Goal: Task Accomplishment & Management: Manage account settings

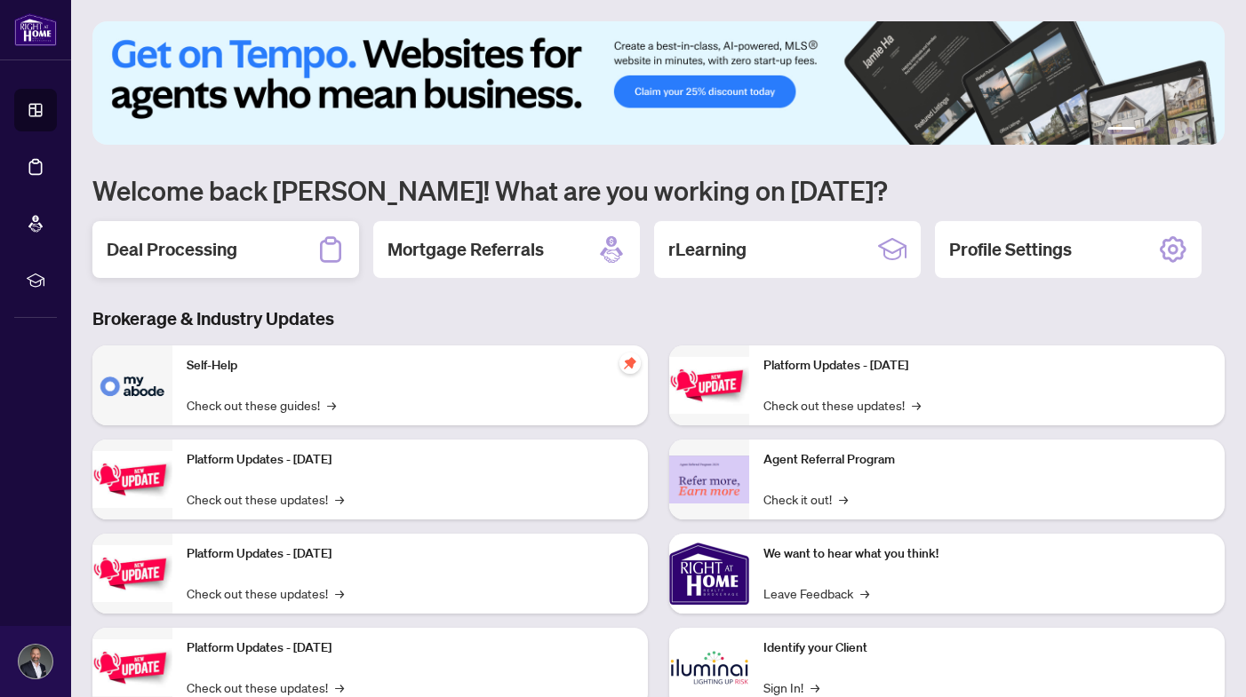
click at [268, 257] on div "Deal Processing" at bounding box center [225, 249] width 267 height 57
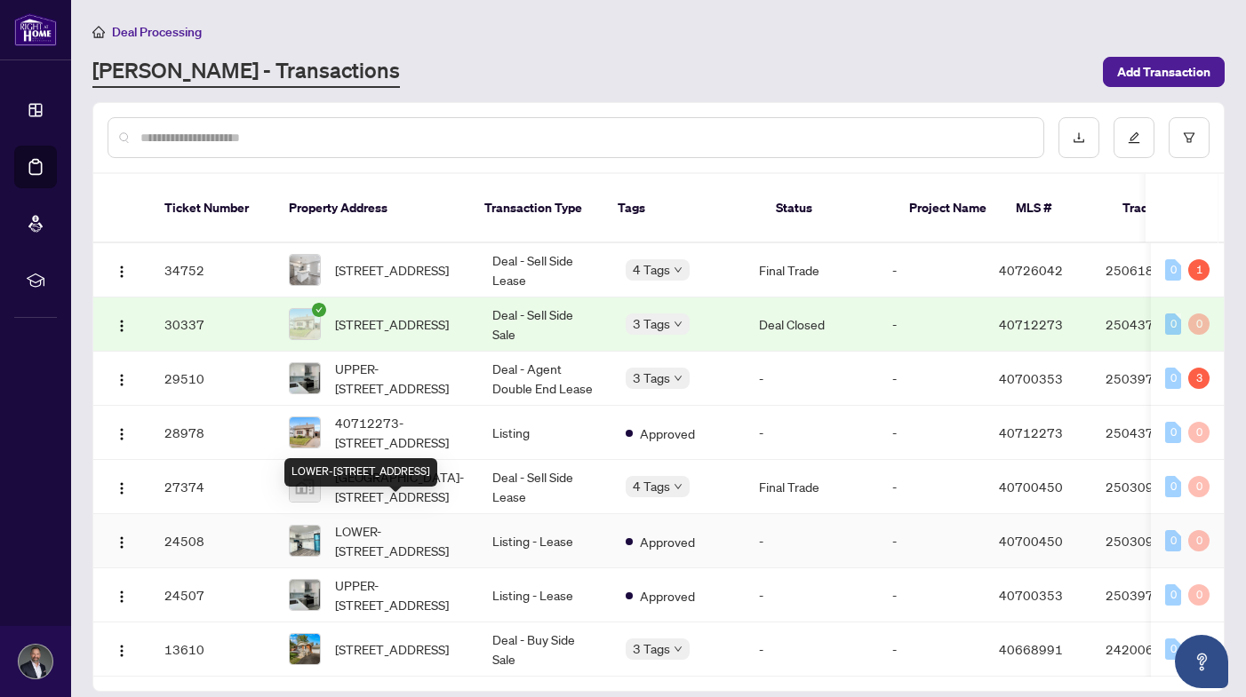
scroll to position [4, 0]
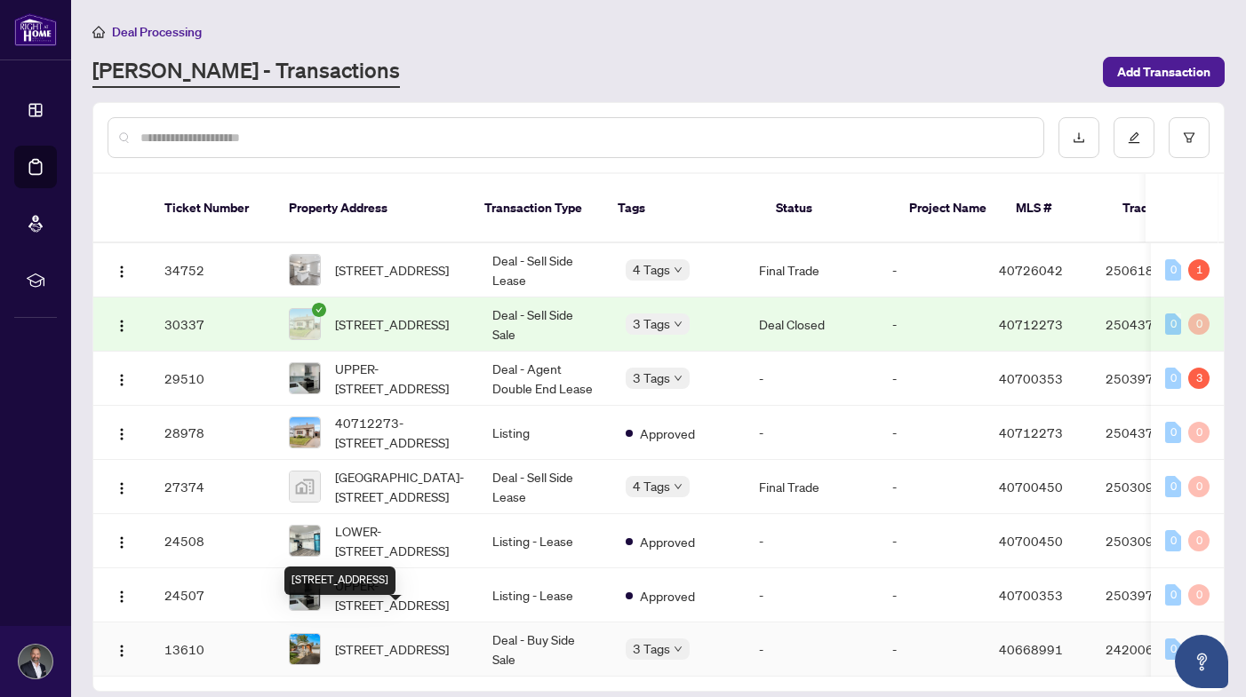
click at [395, 640] on span "[STREET_ADDRESS]" at bounding box center [392, 650] width 114 height 20
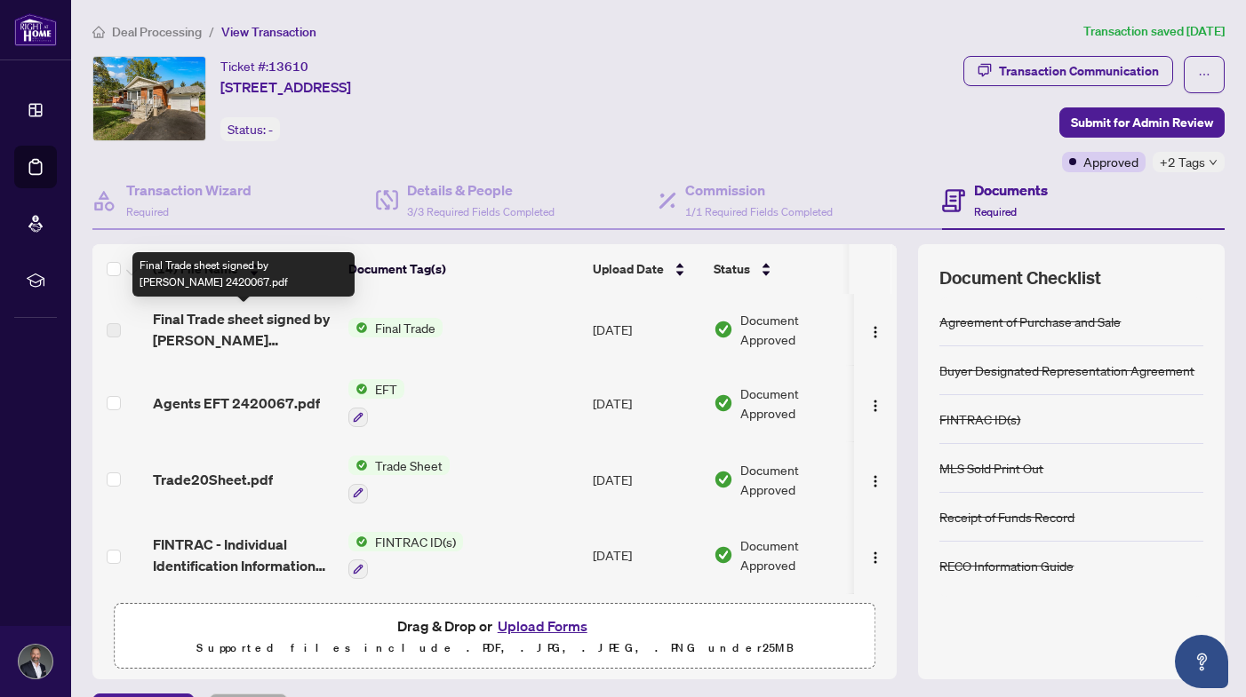
click at [278, 320] on span "Final Trade sheet signed by [PERSON_NAME] 2420067.pdf" at bounding box center [243, 329] width 181 height 43
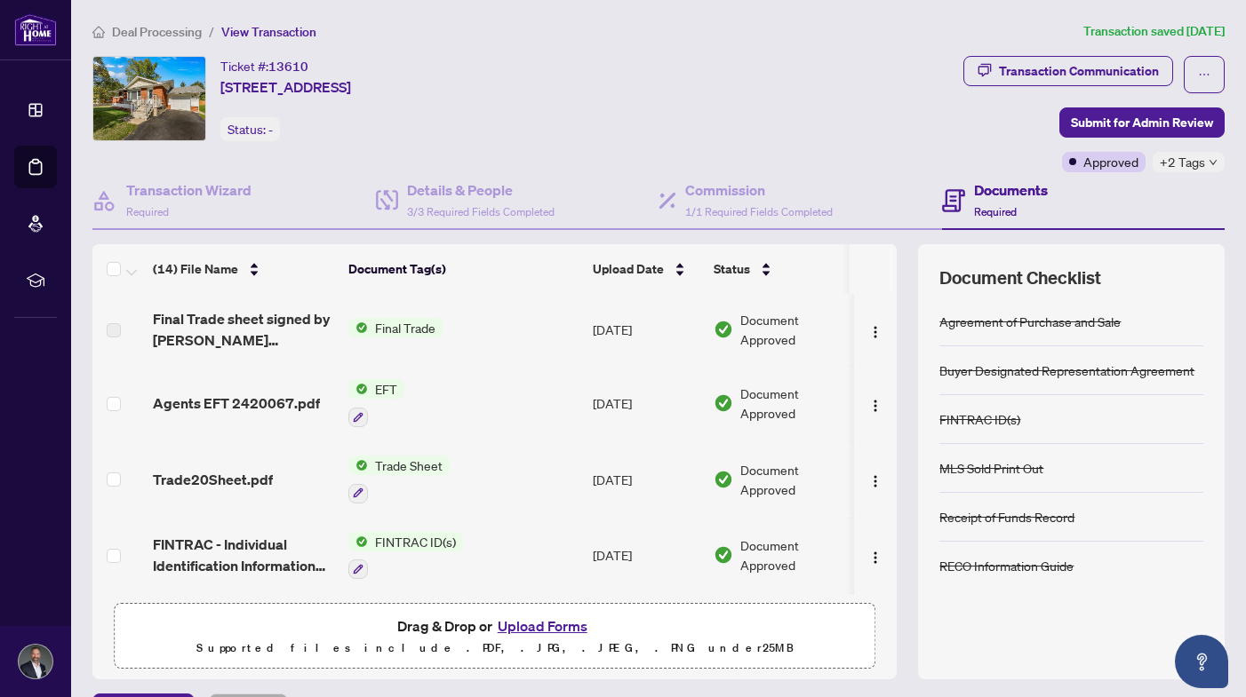
click at [425, 335] on span "Final Trade" at bounding box center [405, 328] width 75 height 20
click at [626, 337] on td "[DATE]" at bounding box center [646, 329] width 121 height 71
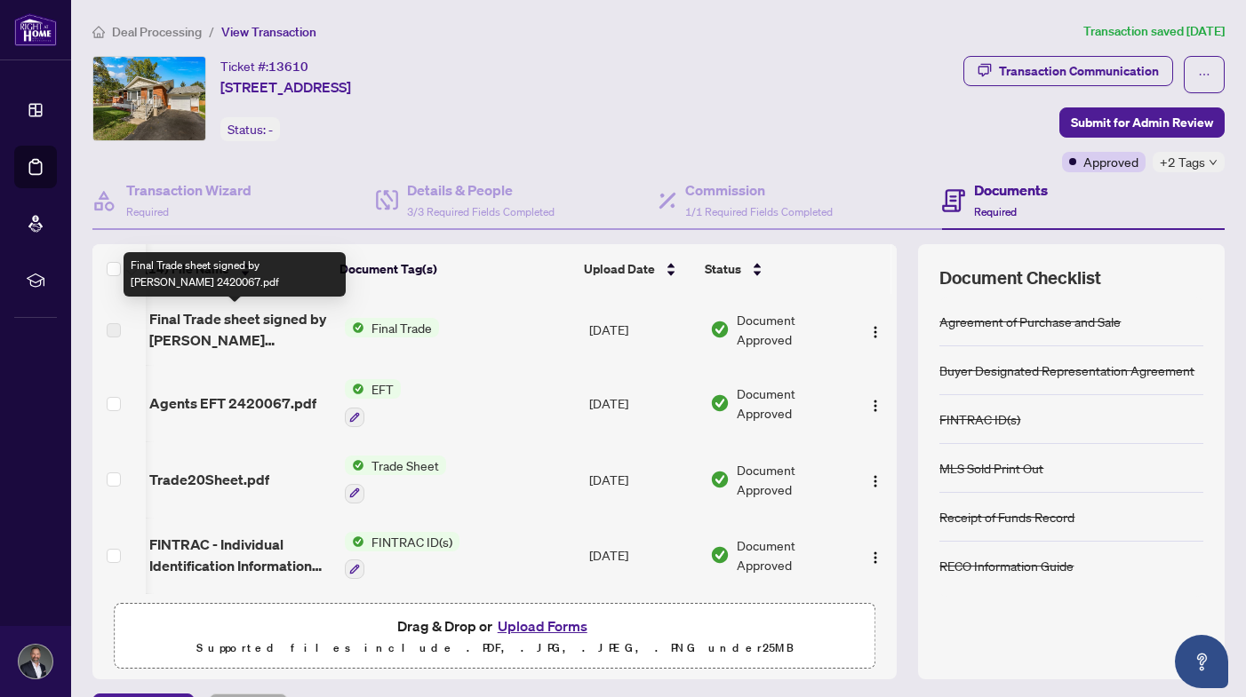
click at [227, 325] on span "Final Trade sheet signed by [PERSON_NAME] 2420067.pdf" at bounding box center [239, 329] width 181 height 43
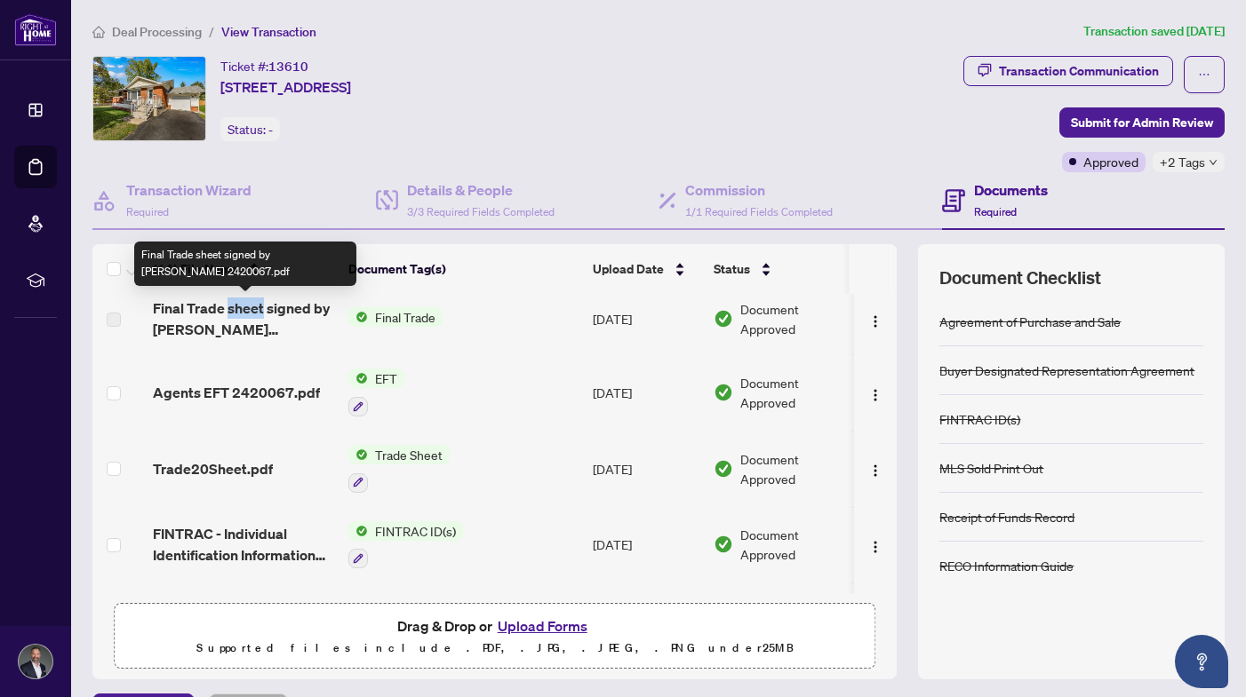
scroll to position [11, 0]
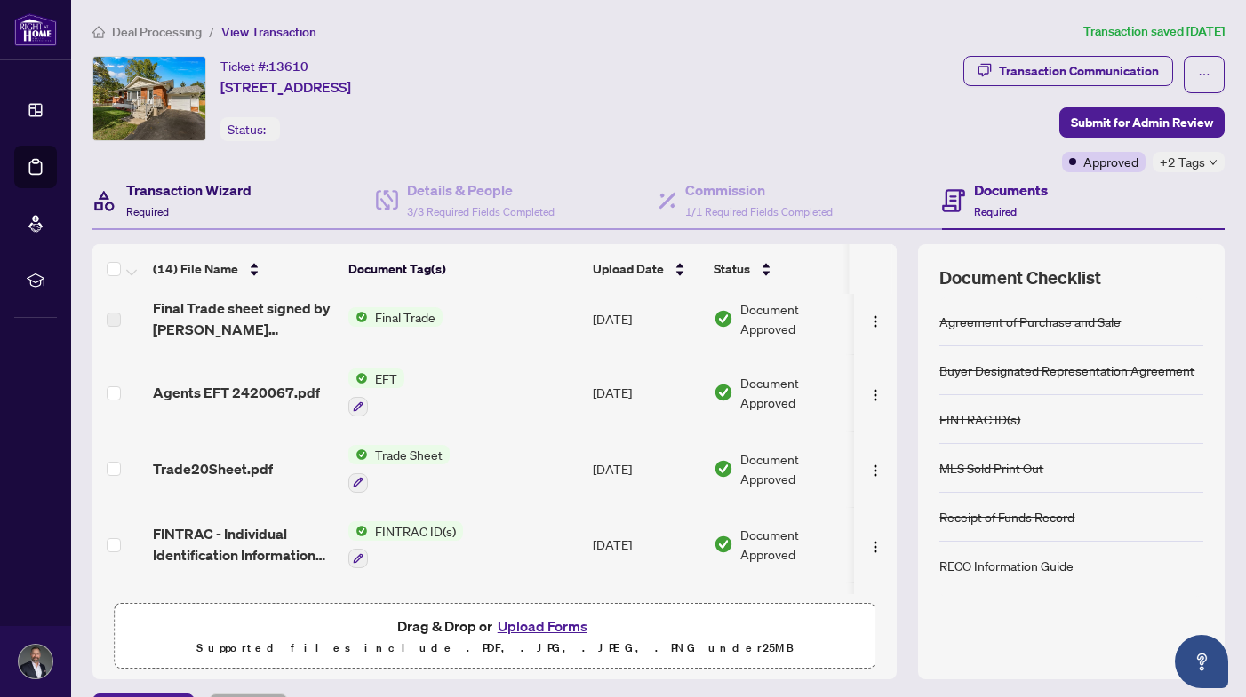
click at [184, 196] on h4 "Transaction Wizard" at bounding box center [188, 189] width 125 height 21
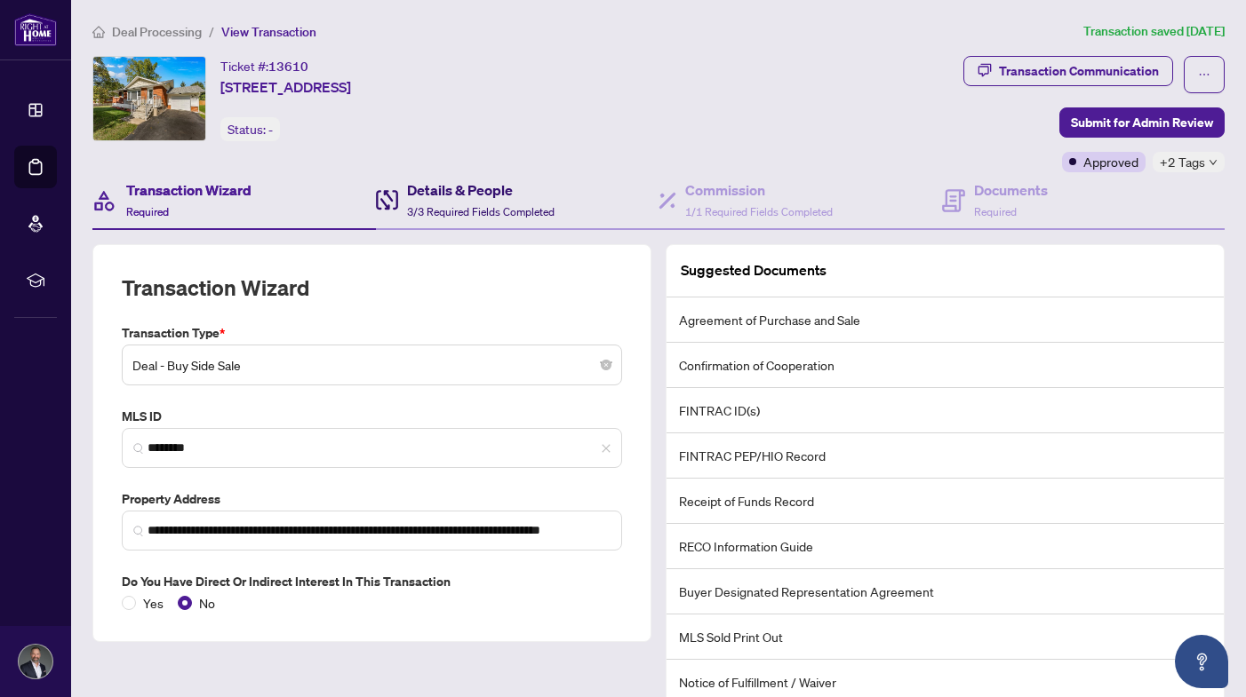
click at [471, 201] on div "Details & People 3/3 Required Fields Completed" at bounding box center [480, 200] width 147 height 42
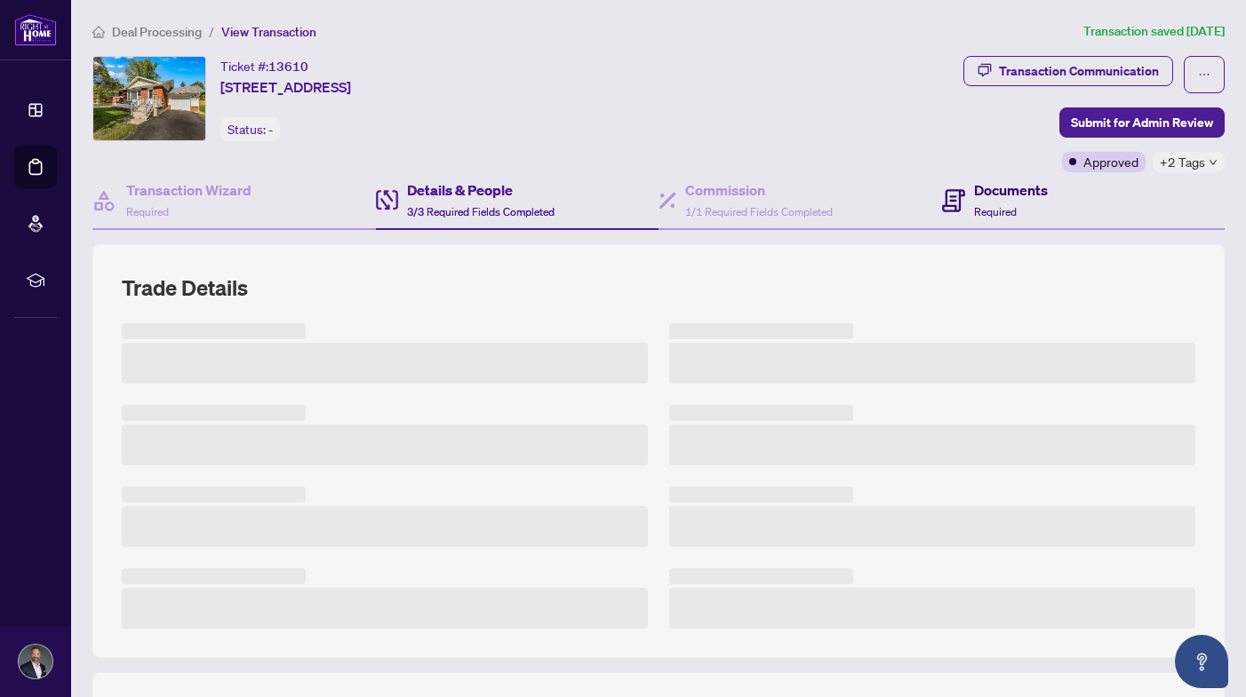
click at [1005, 189] on h4 "Documents" at bounding box center [1011, 189] width 74 height 21
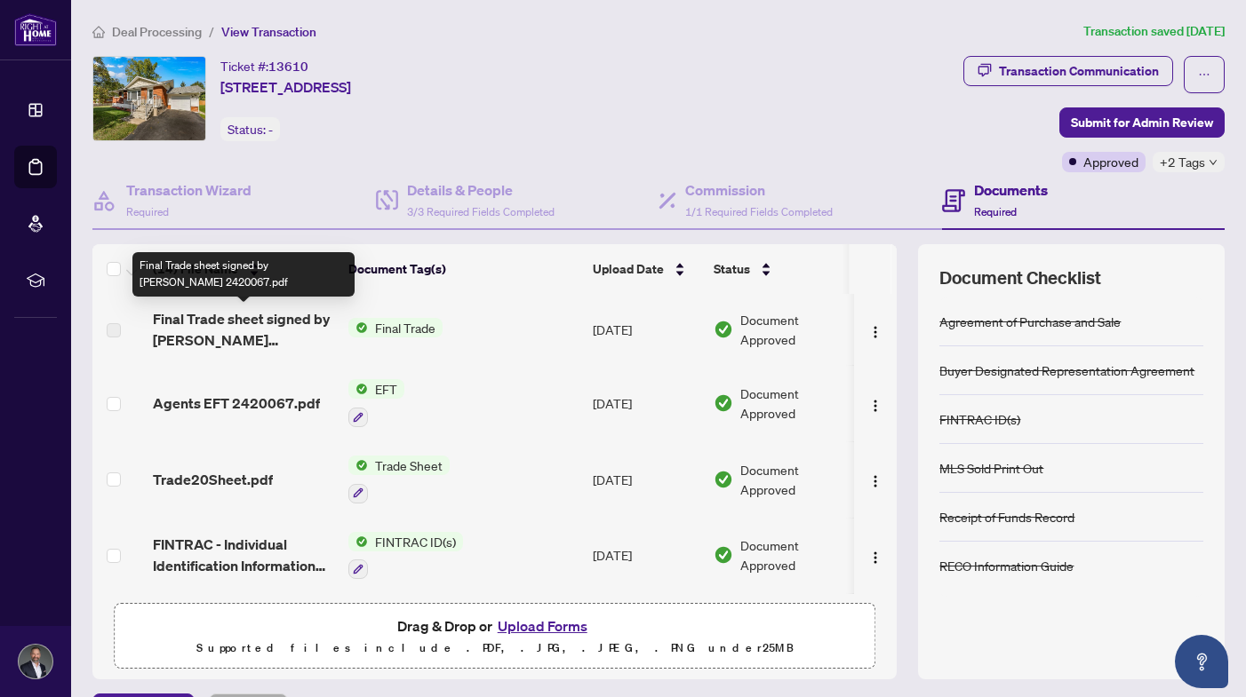
click at [238, 331] on span "Final Trade sheet signed by [PERSON_NAME] 2420067.pdf" at bounding box center [243, 329] width 181 height 43
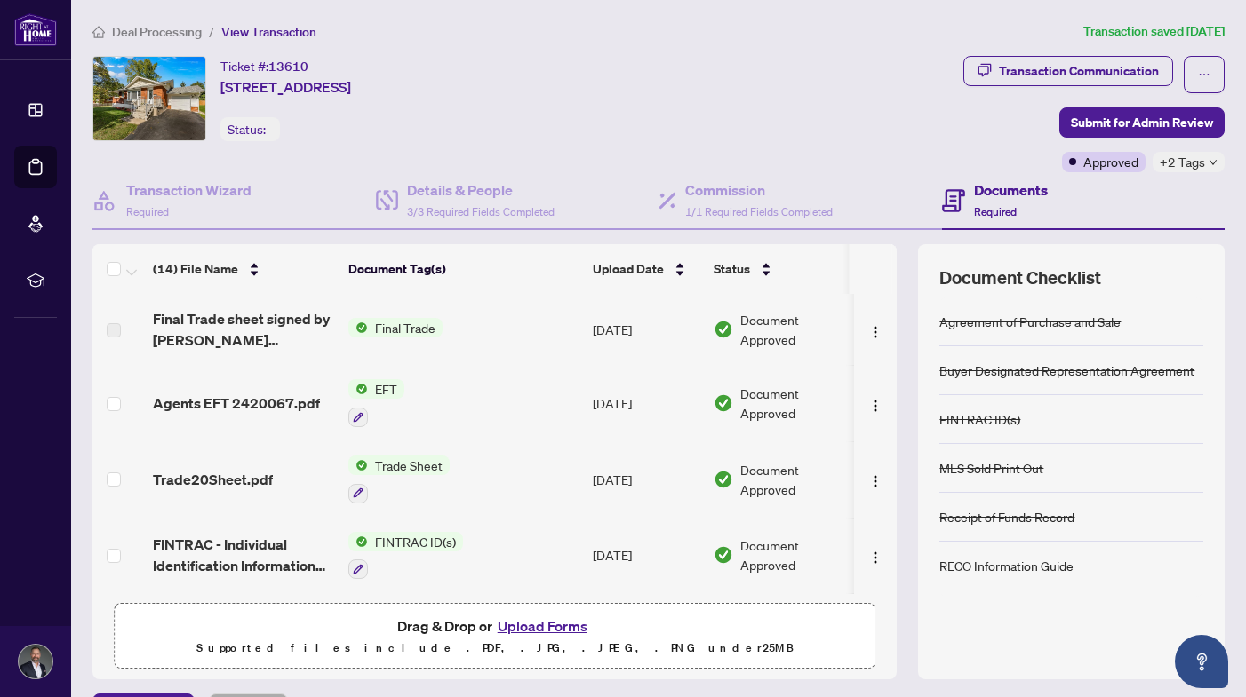
click at [109, 330] on label at bounding box center [114, 331] width 14 height 20
click at [116, 332] on label at bounding box center [114, 331] width 14 height 20
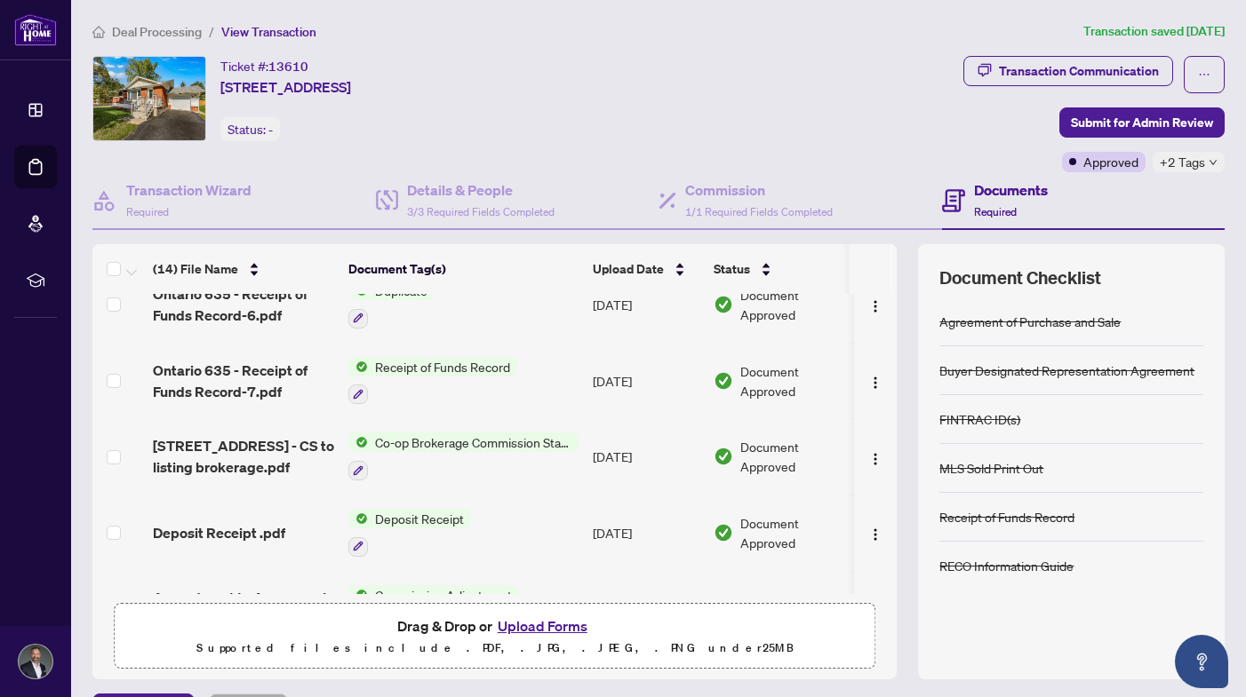
scroll to position [549, 0]
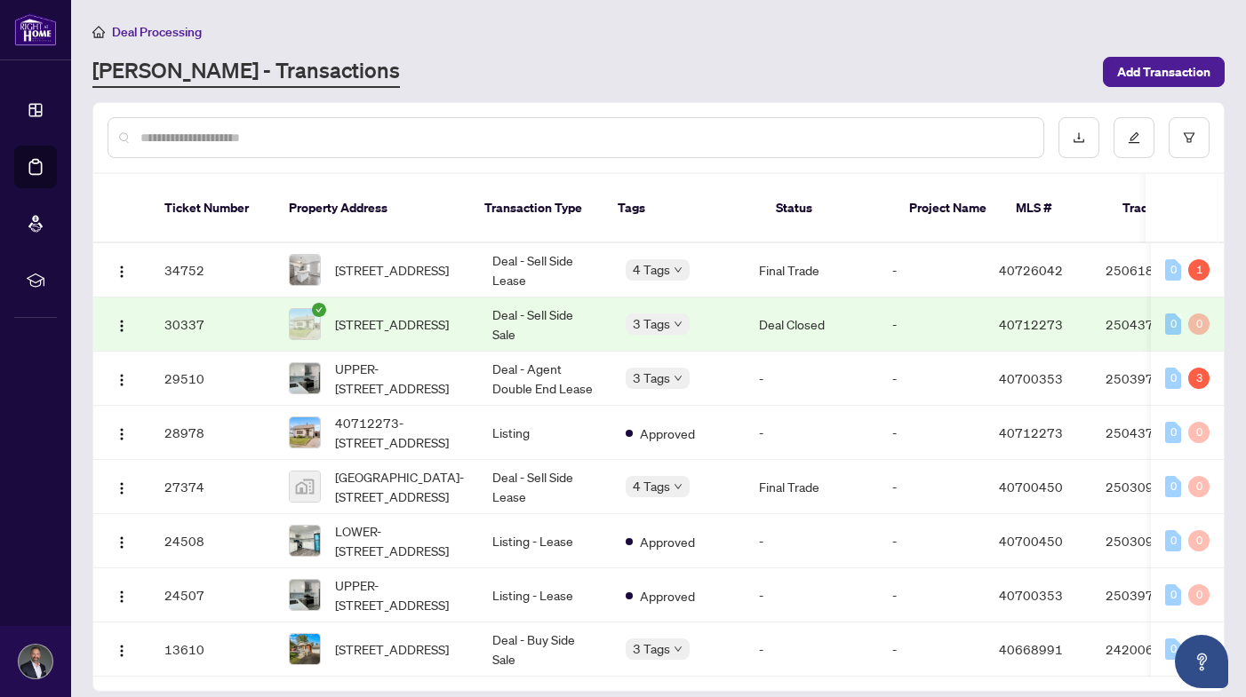
click at [242, 307] on td "30337" at bounding box center [212, 325] width 124 height 54
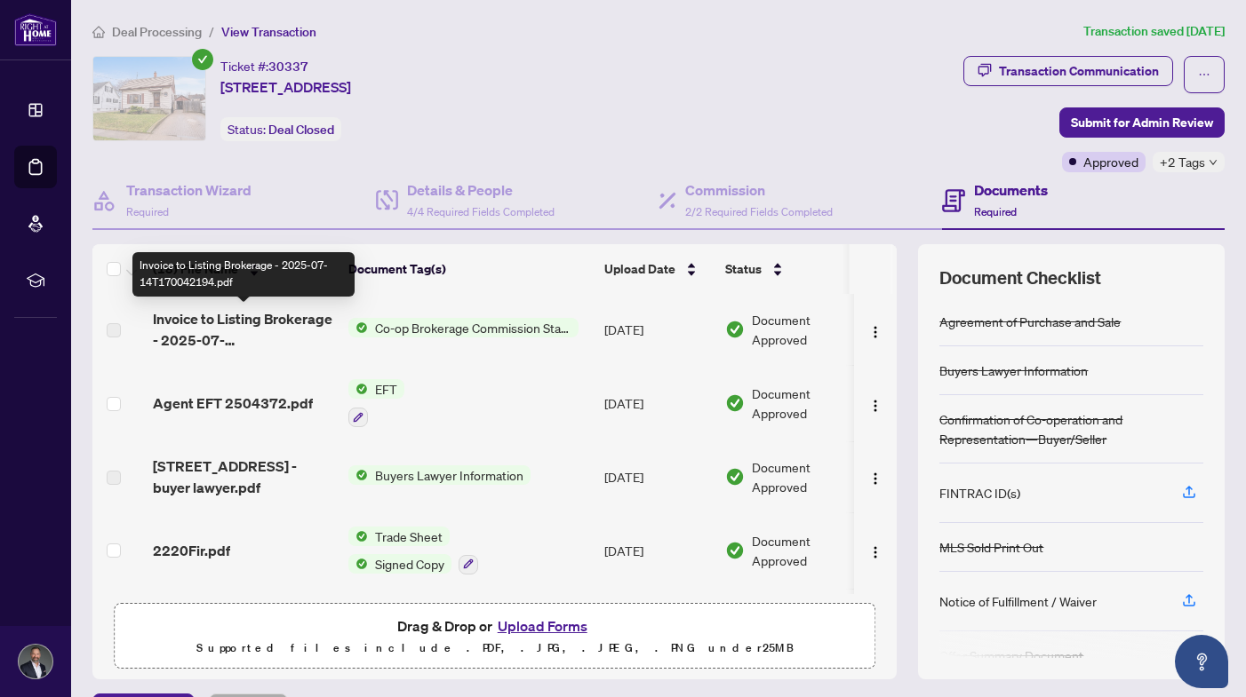
click at [232, 328] on span "Invoice to Listing Brokerage - 2025-07-14T170042194.pdf" at bounding box center [243, 329] width 181 height 43
